Goal: Information Seeking & Learning: Find specific page/section

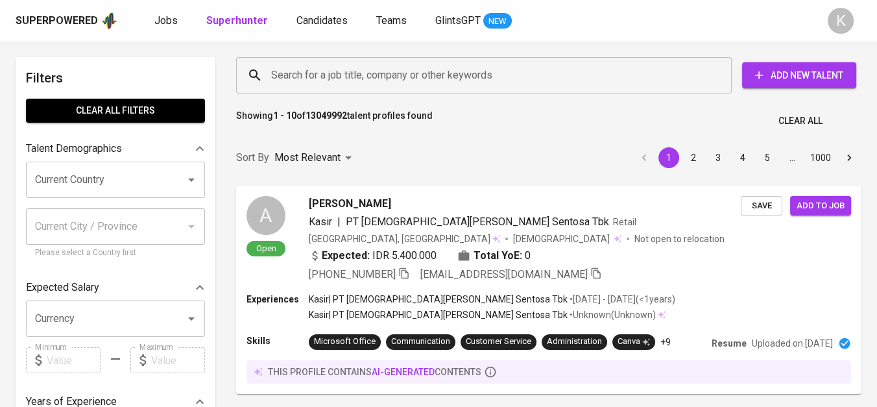
click at [300, 76] on input "Search for a job title, company or other keywords" at bounding box center [487, 75] width 439 height 25
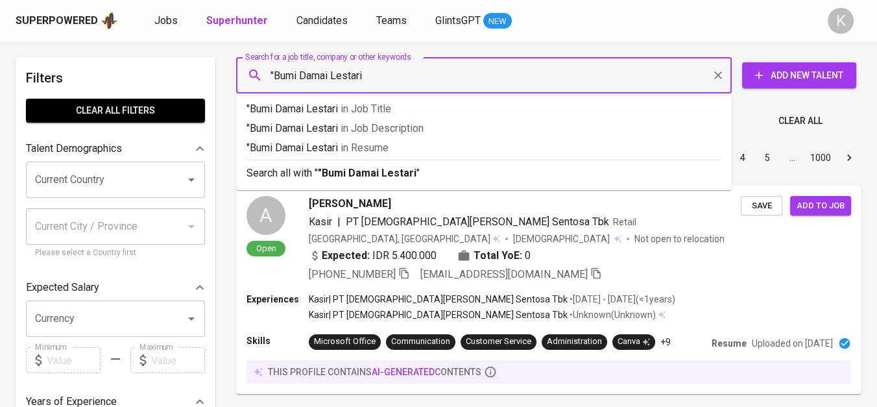
type input ""Bumi Damai Lestari""
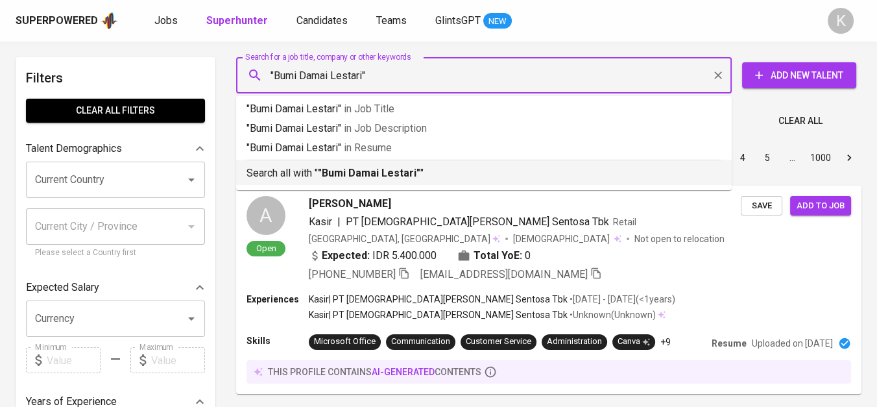
click at [366, 178] on b ""Bumi Damai Lestari"" at bounding box center [369, 173] width 103 height 12
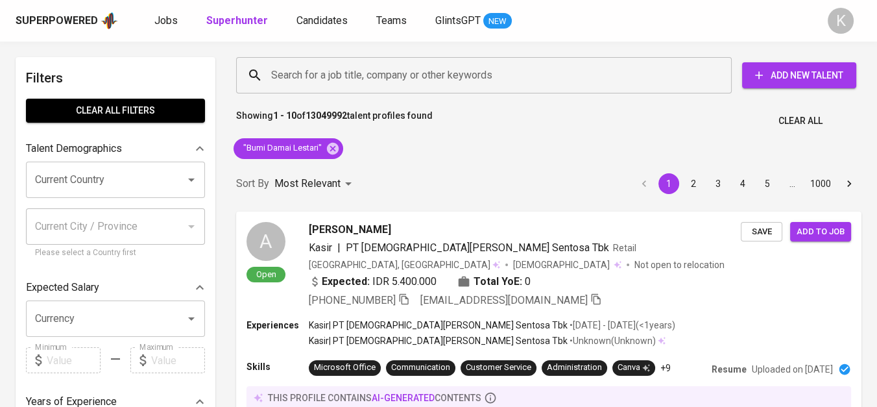
click at [409, 175] on div "Sort By Most Relevant MOST_RELEVANT 1 2 3 4 5 … 1000" at bounding box center [548, 184] width 641 height 40
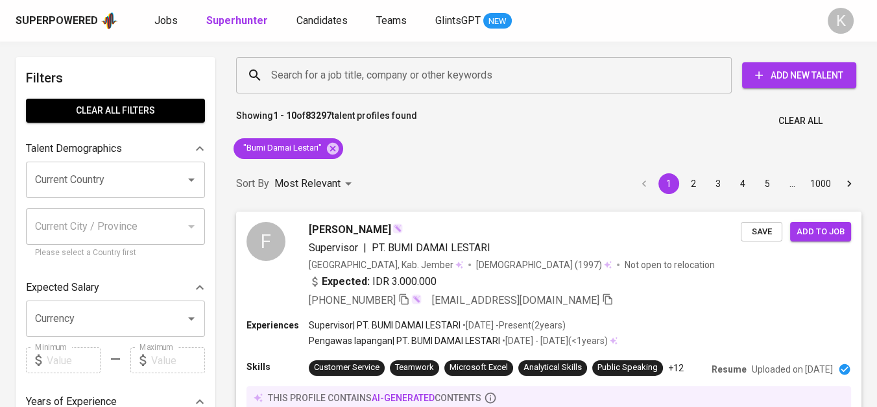
scroll to position [72, 0]
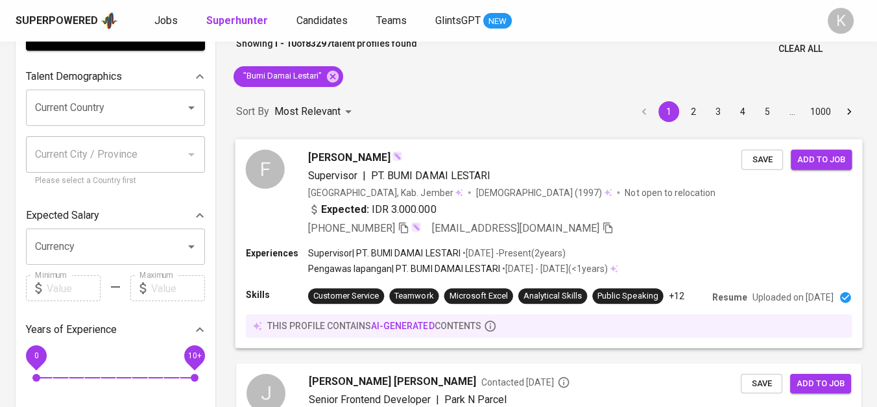
click at [409, 231] on icon "button" at bounding box center [404, 227] width 12 height 12
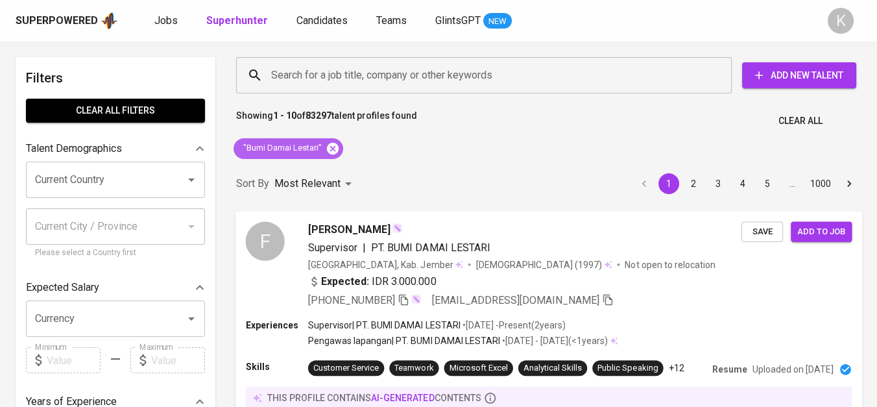
click at [328, 148] on icon at bounding box center [333, 148] width 12 height 12
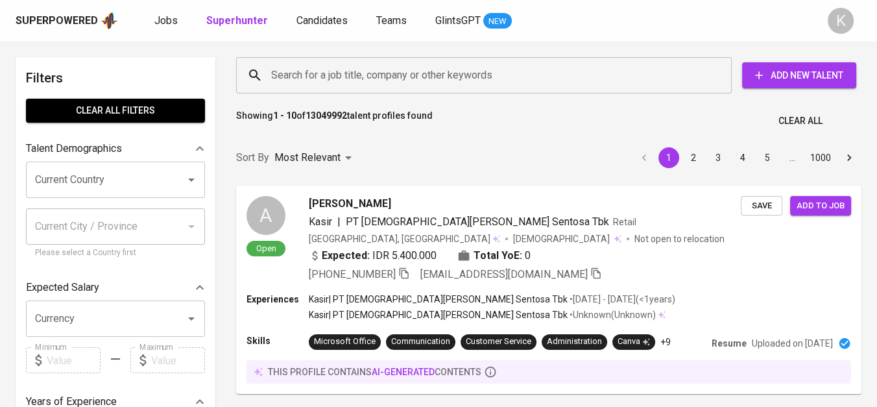
click at [416, 72] on input "Search for a job title, company or other keywords" at bounding box center [487, 75] width 439 height 25
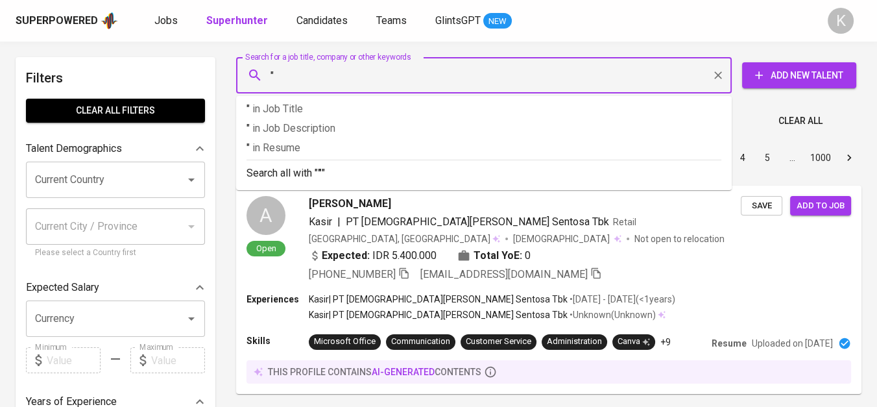
paste input "PT Jati [DEMOGRAPHIC_DATA] Nusantara"
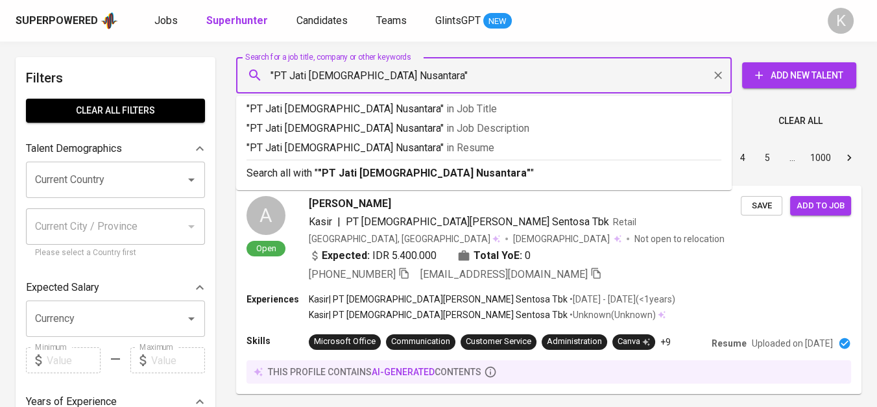
click at [291, 76] on input ""PT Jati [DEMOGRAPHIC_DATA] Nusantara"" at bounding box center [487, 75] width 439 height 25
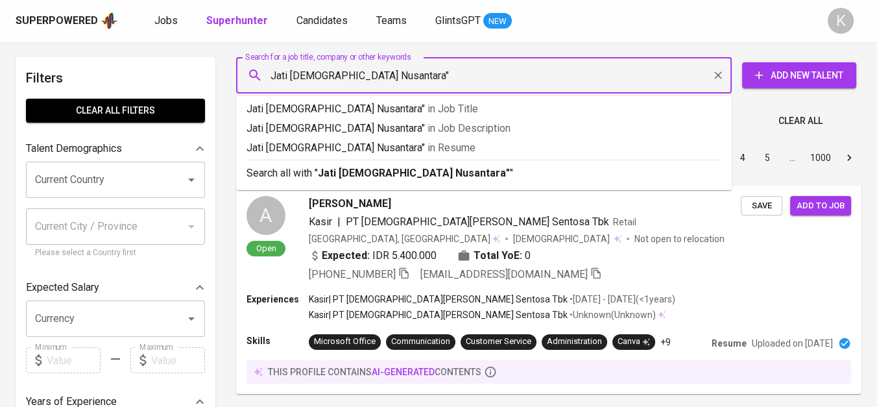
type input ""Jati [DEMOGRAPHIC_DATA] Nusantara""
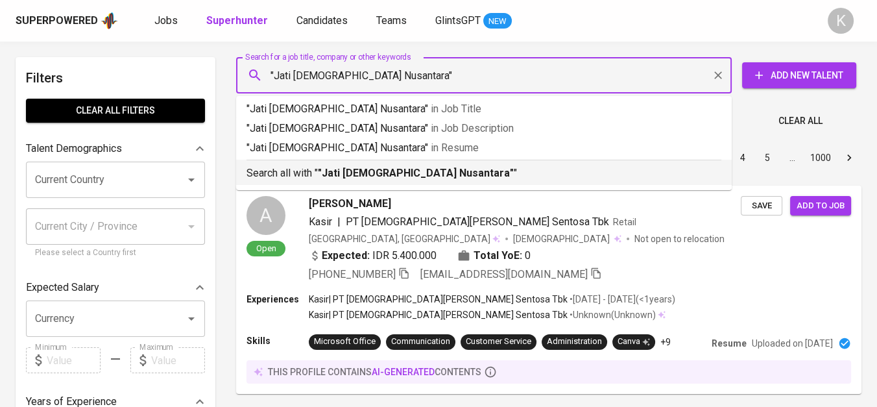
click at [350, 167] on b ""Jati [DEMOGRAPHIC_DATA] Nusantara"" at bounding box center [416, 173] width 196 height 12
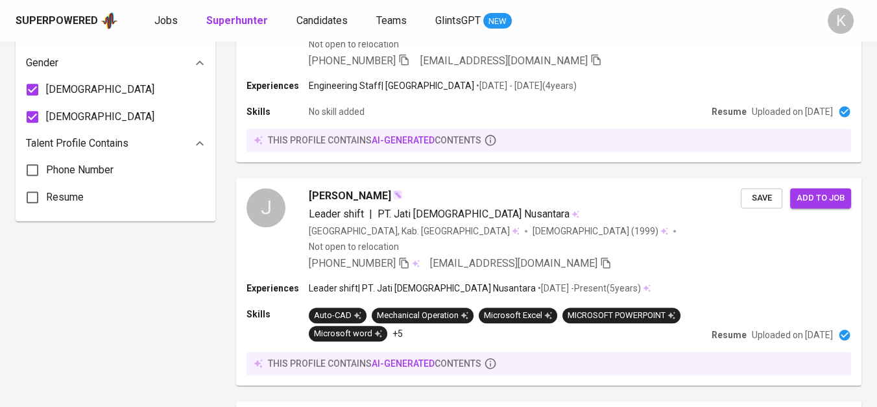
scroll to position [905, 0]
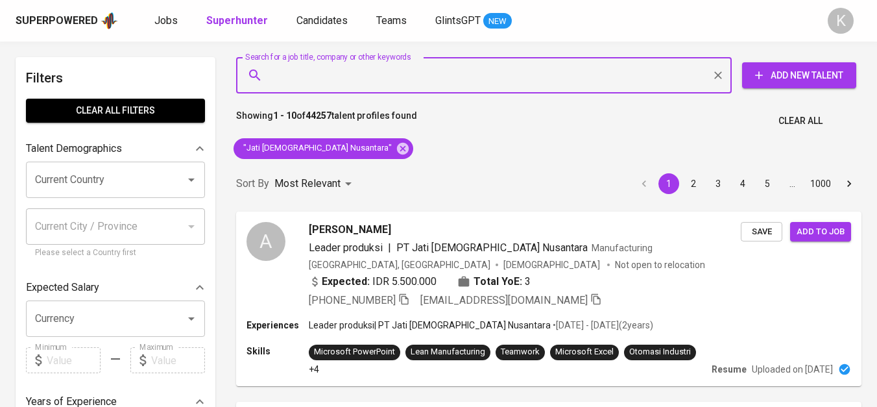
scroll to position [905, 0]
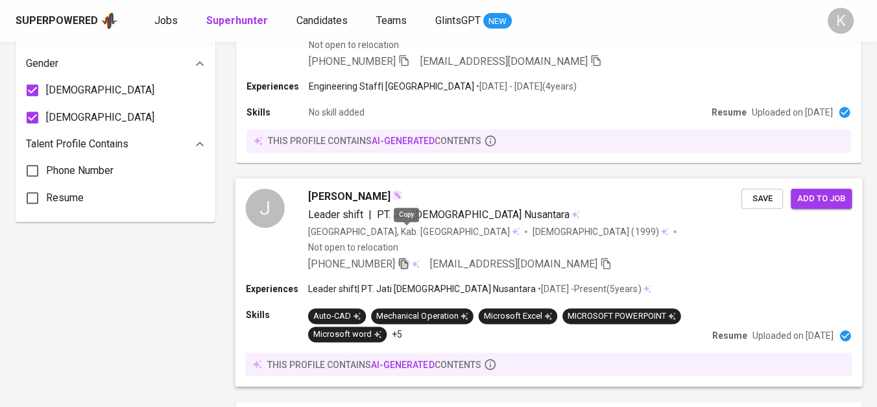
click at [406, 257] on icon "button" at bounding box center [404, 263] width 12 height 12
